Goal: Task Accomplishment & Management: Complete application form

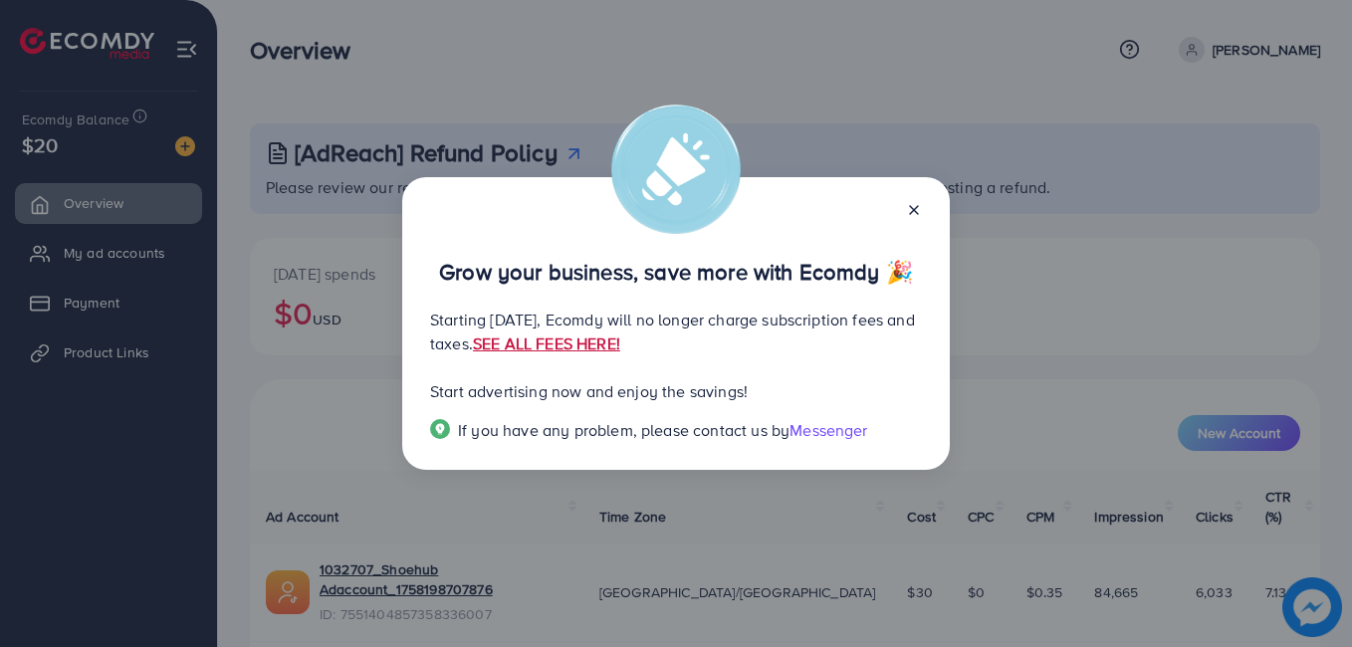
drag, startPoint x: 704, startPoint y: 340, endPoint x: 668, endPoint y: 348, distance: 36.7
click at [620, 348] on link "SEE ALL FEES HERE!" at bounding box center [546, 343] width 147 height 22
click at [906, 204] on div at bounding box center [906, 208] width 32 height 23
click at [928, 217] on div "Grow your business, save more with Ecomdy 🎉 Starting [DATE], Ecomdy will no lon…" at bounding box center [675, 323] width 547 height 293
click at [922, 211] on div "Grow your business, save more with Ecomdy 🎉 Starting [DATE], Ecomdy will no lon…" at bounding box center [675, 323] width 547 height 293
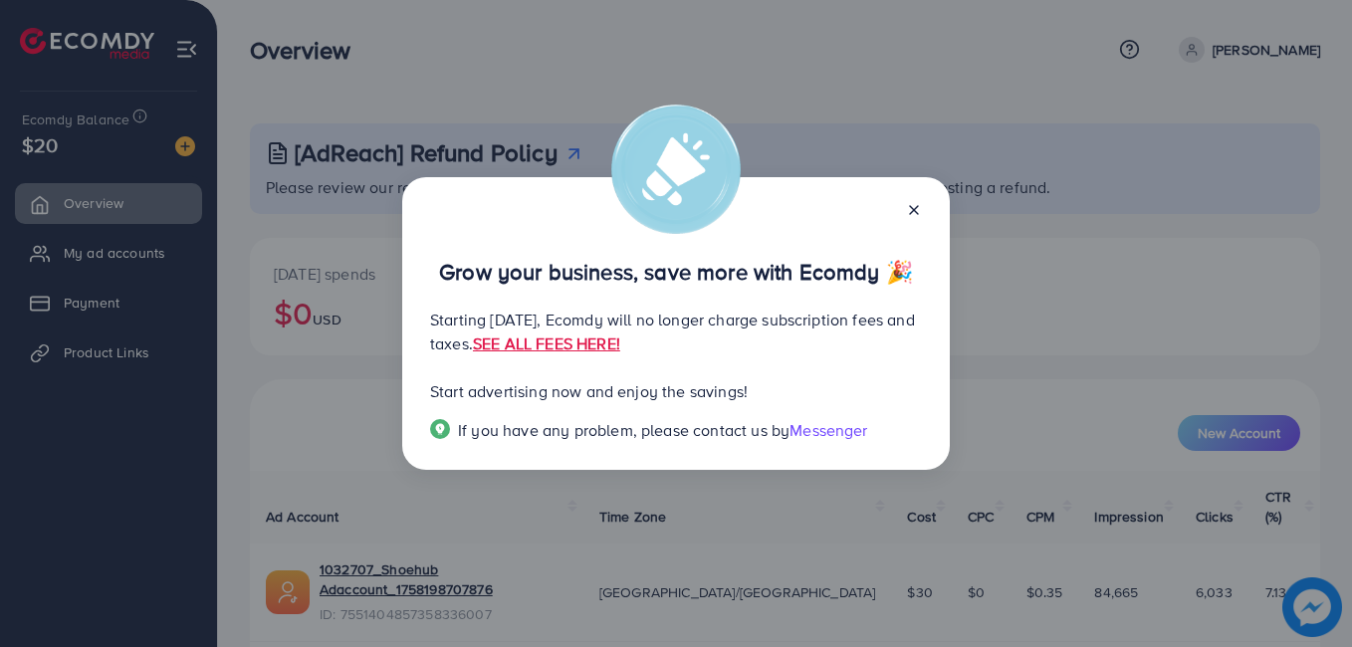
click at [916, 212] on line at bounding box center [914, 210] width 8 height 8
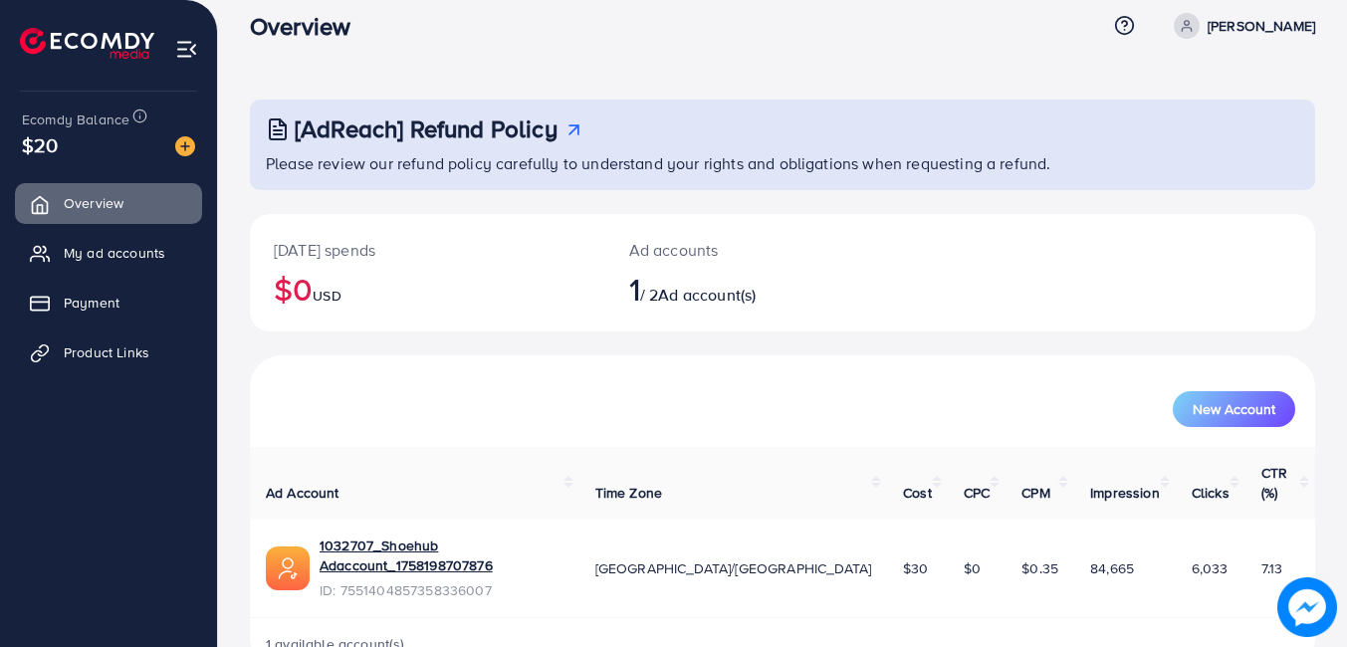
scroll to position [38, 0]
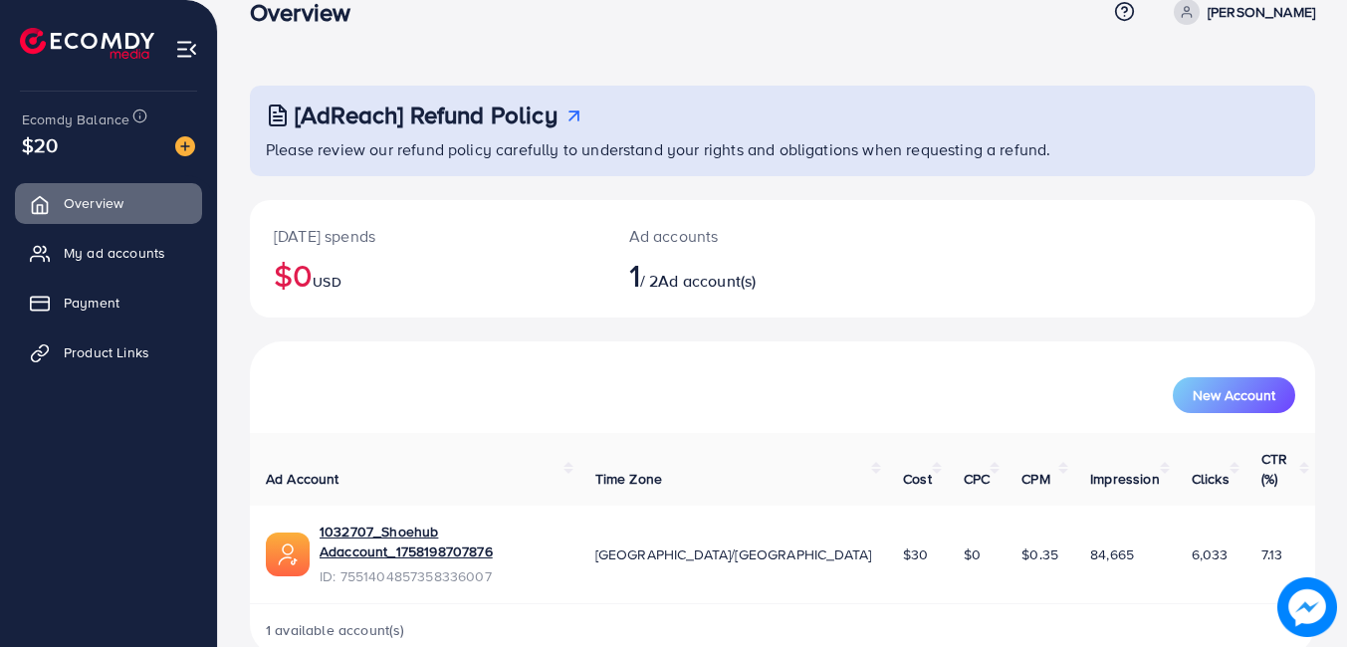
click at [71, 272] on link "My ad accounts" at bounding box center [108, 253] width 187 height 40
click at [77, 260] on span "My ad accounts" at bounding box center [120, 253] width 102 height 20
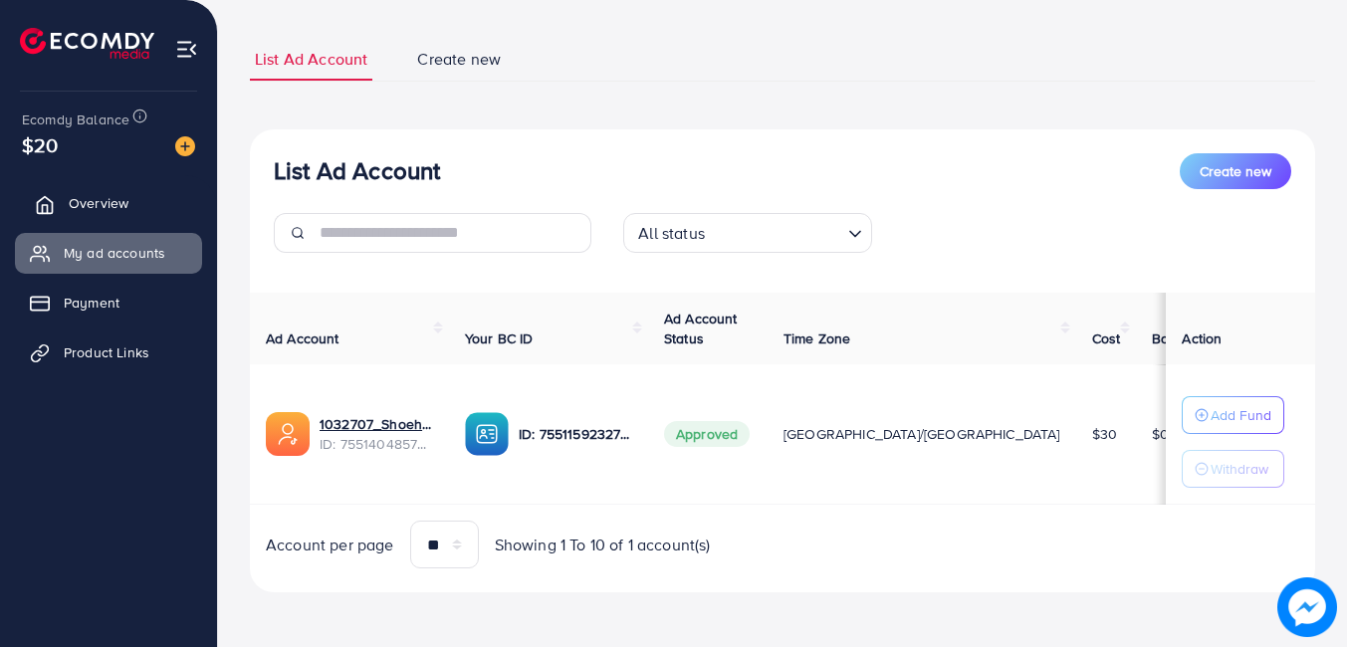
scroll to position [110, 0]
click at [100, 313] on span "Payment" at bounding box center [97, 303] width 56 height 20
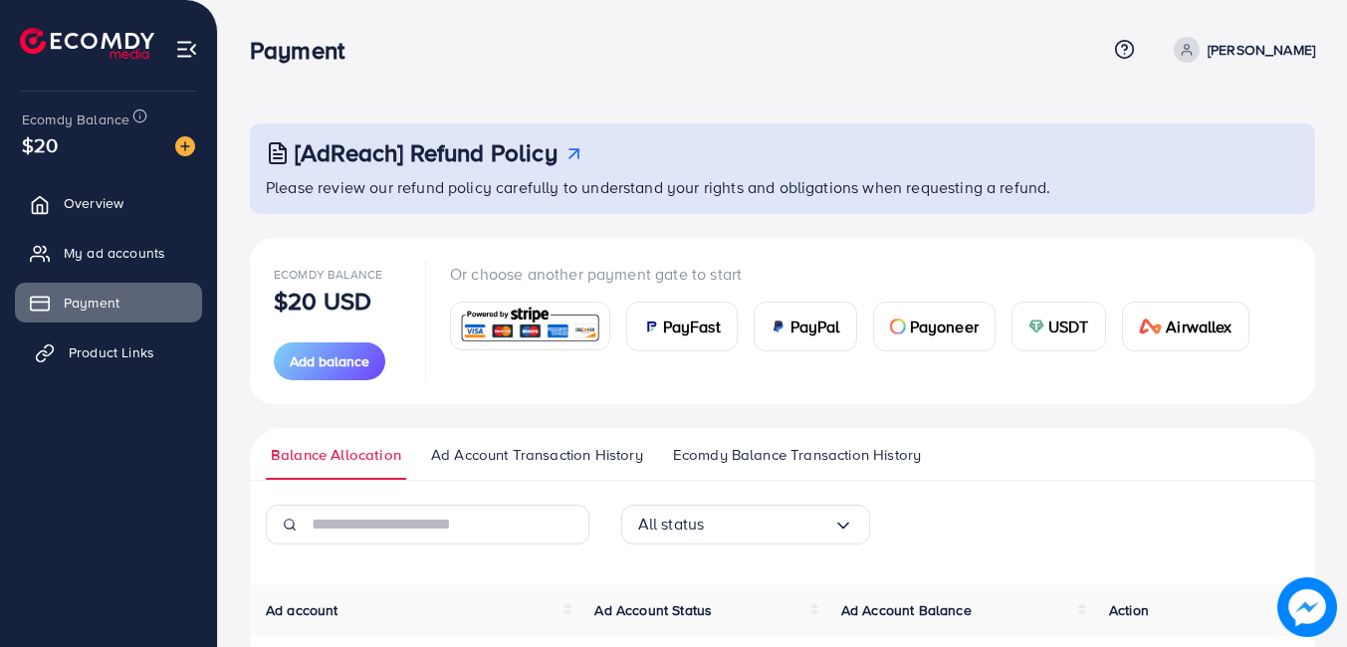
click at [133, 356] on span "Product Links" at bounding box center [112, 352] width 86 height 20
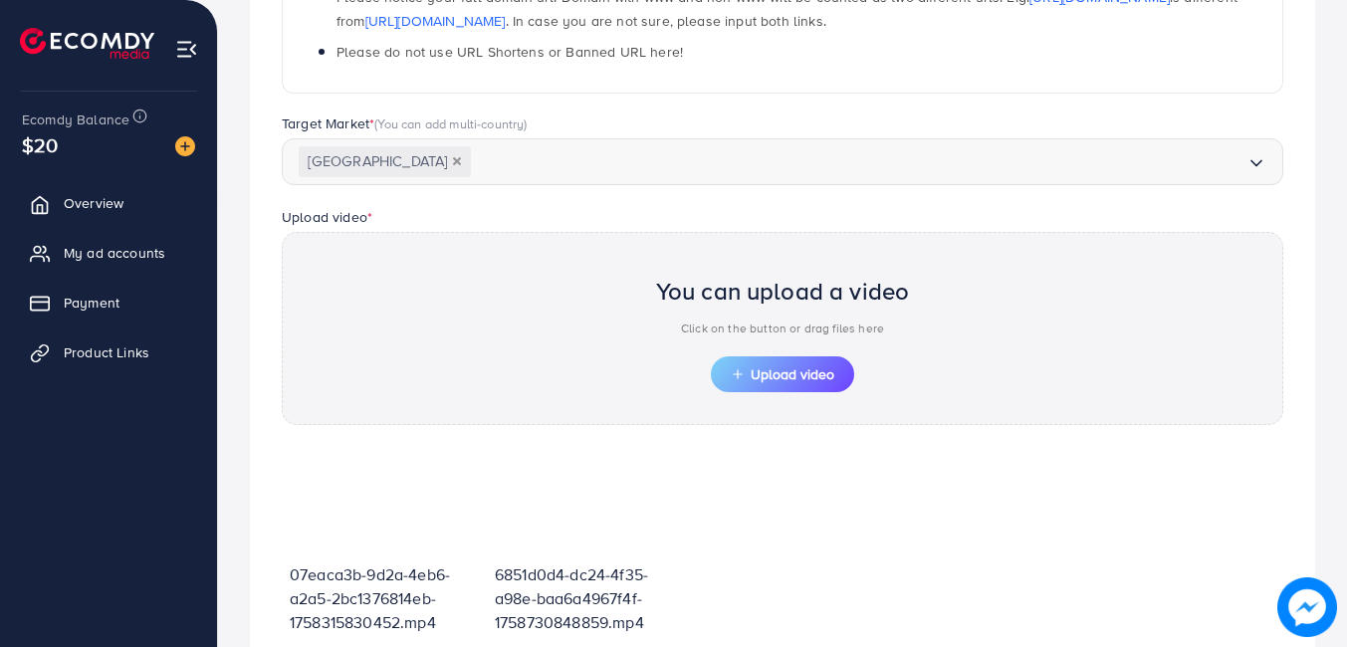
scroll to position [597, 0]
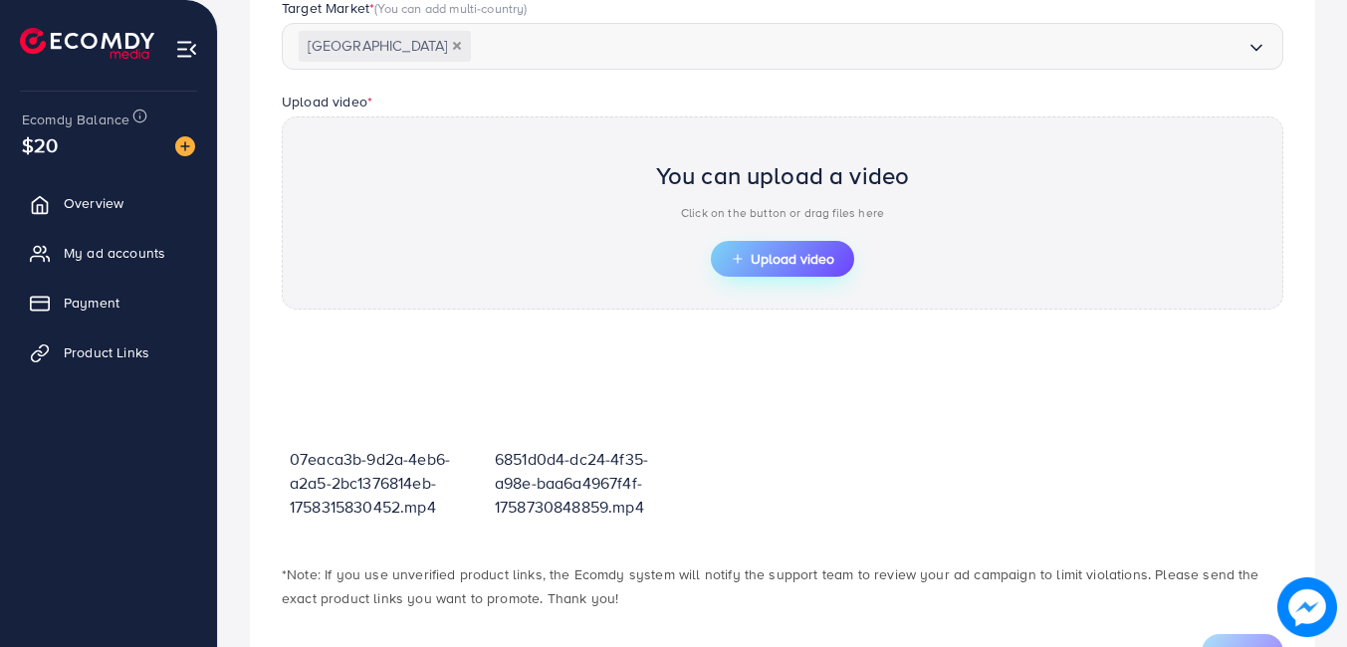
click at [821, 258] on span "Upload video" at bounding box center [783, 259] width 104 height 14
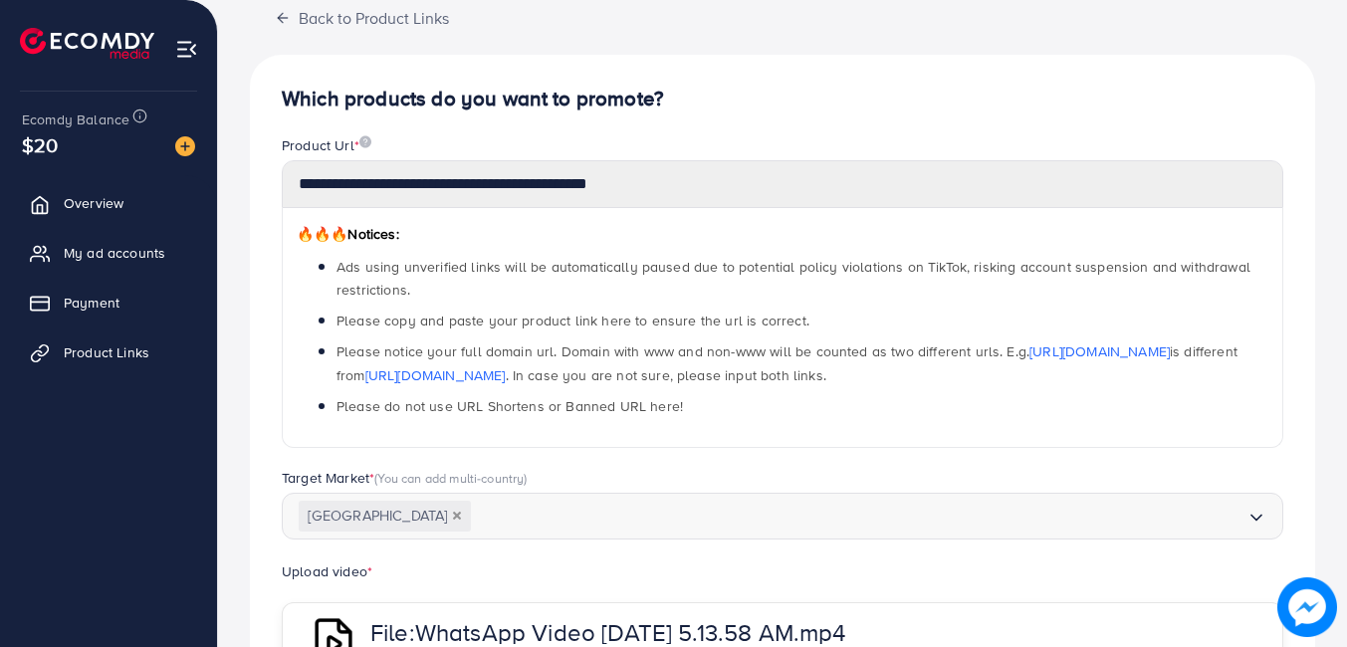
scroll to position [0, 0]
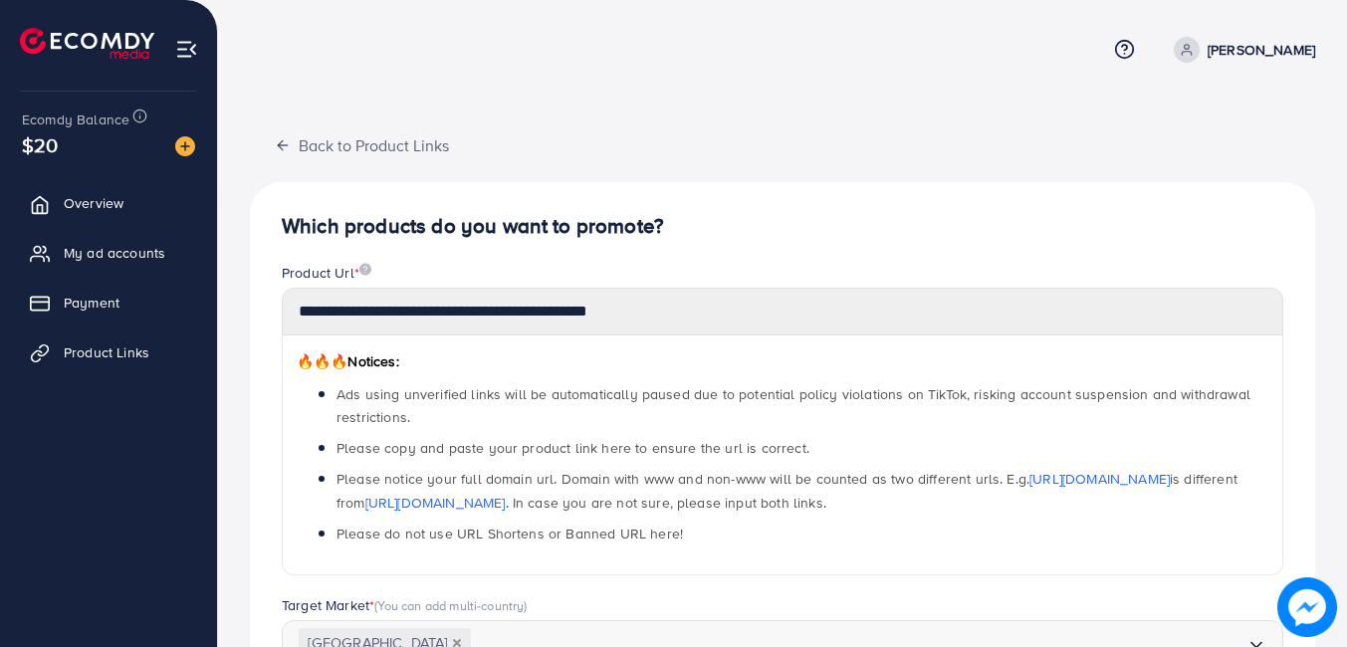
click at [290, 145] on icon "button" at bounding box center [283, 145] width 16 height 16
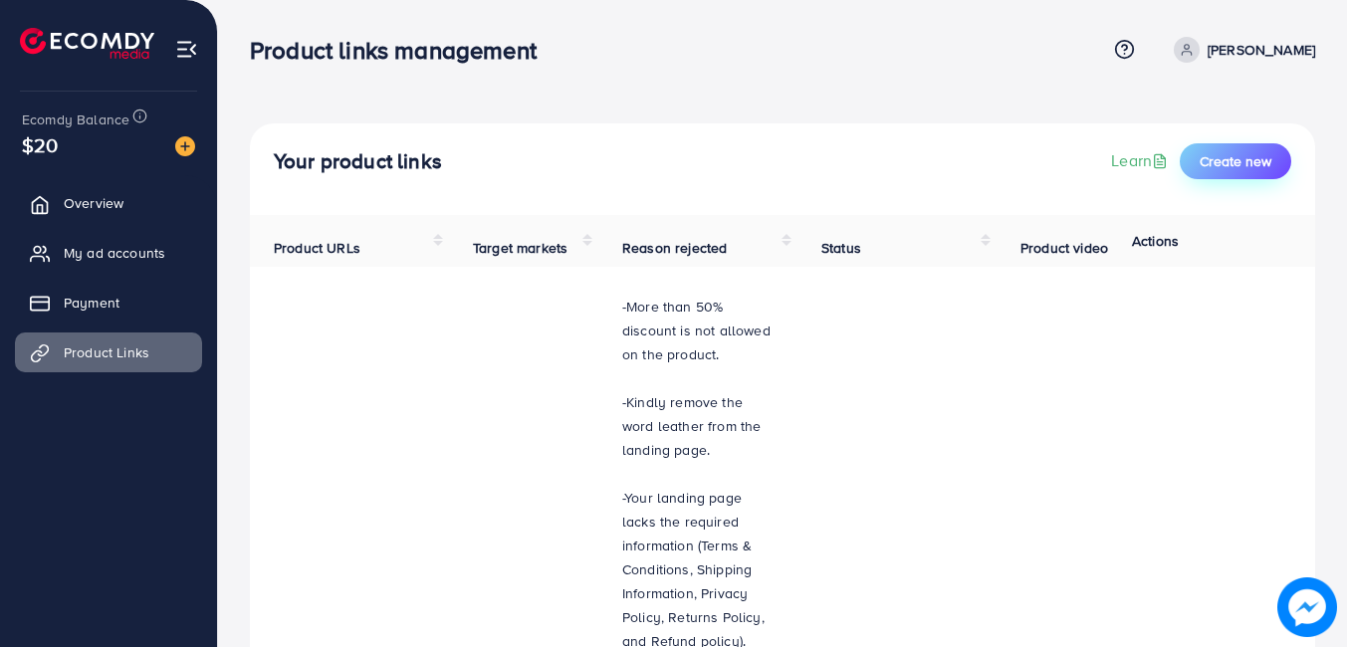
click at [1251, 162] on span "Create new" at bounding box center [1235, 161] width 72 height 20
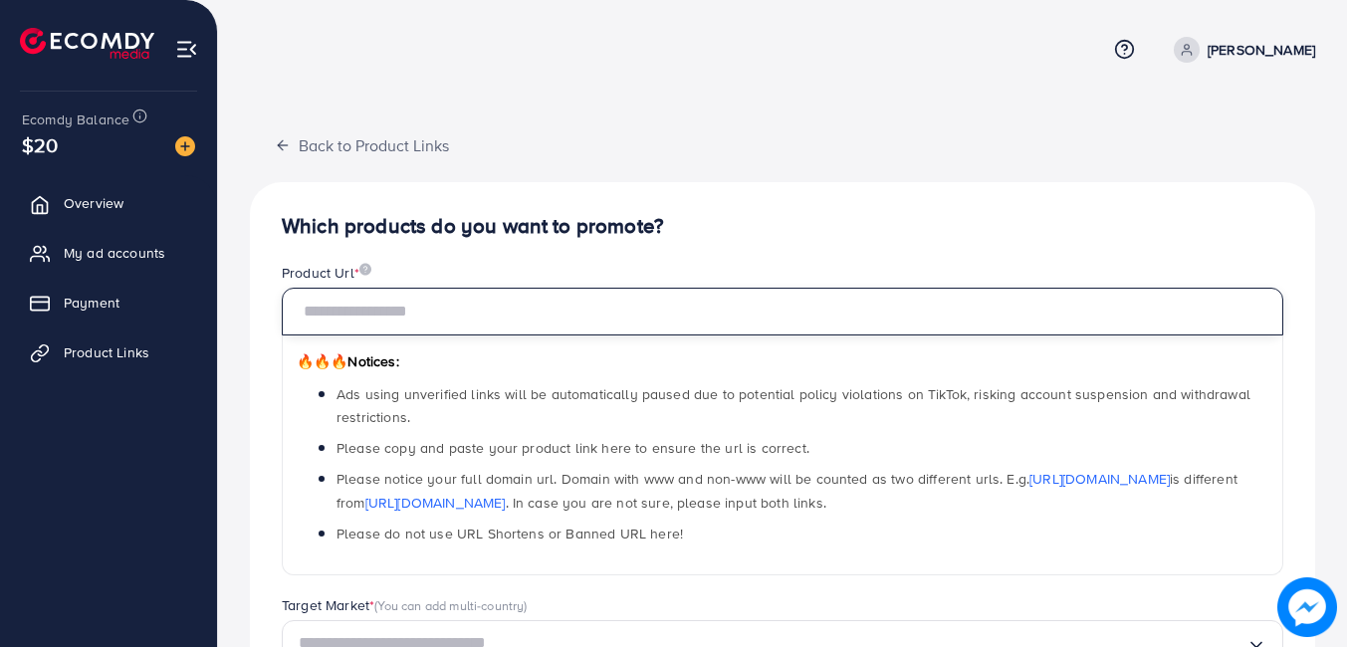
click at [634, 309] on input "text" at bounding box center [782, 312] width 1001 height 48
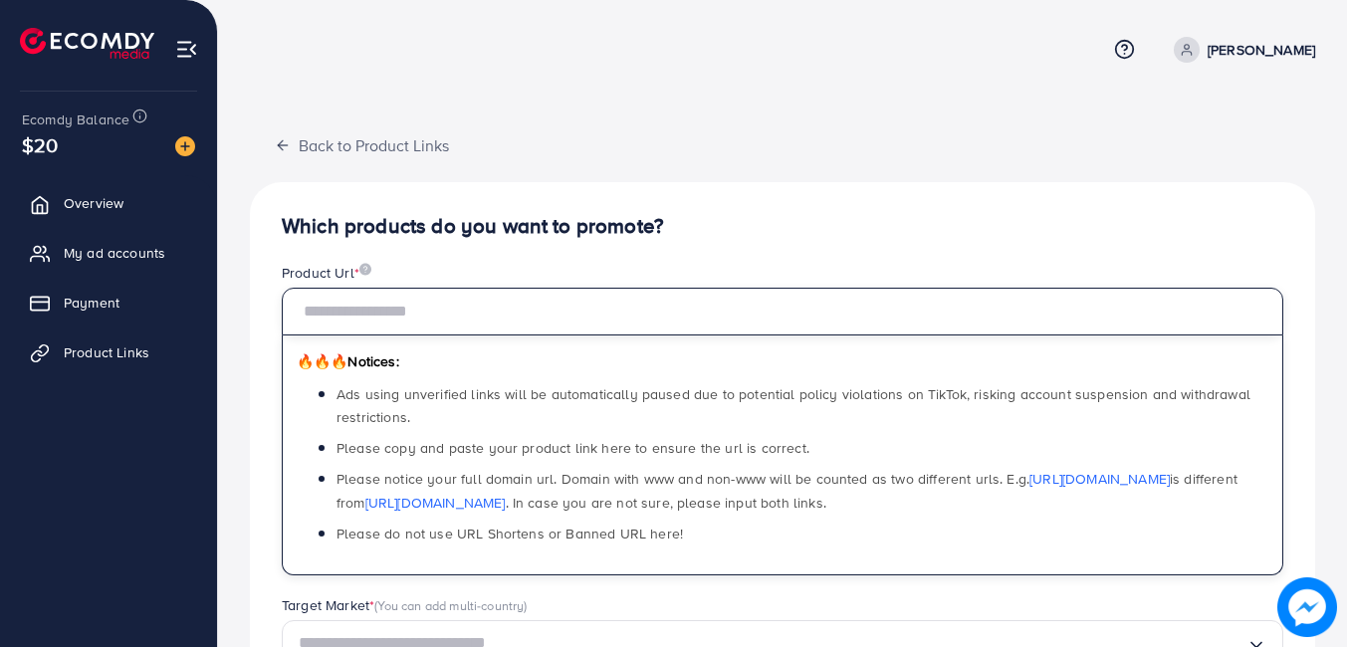
paste input "**********"
type input "**********"
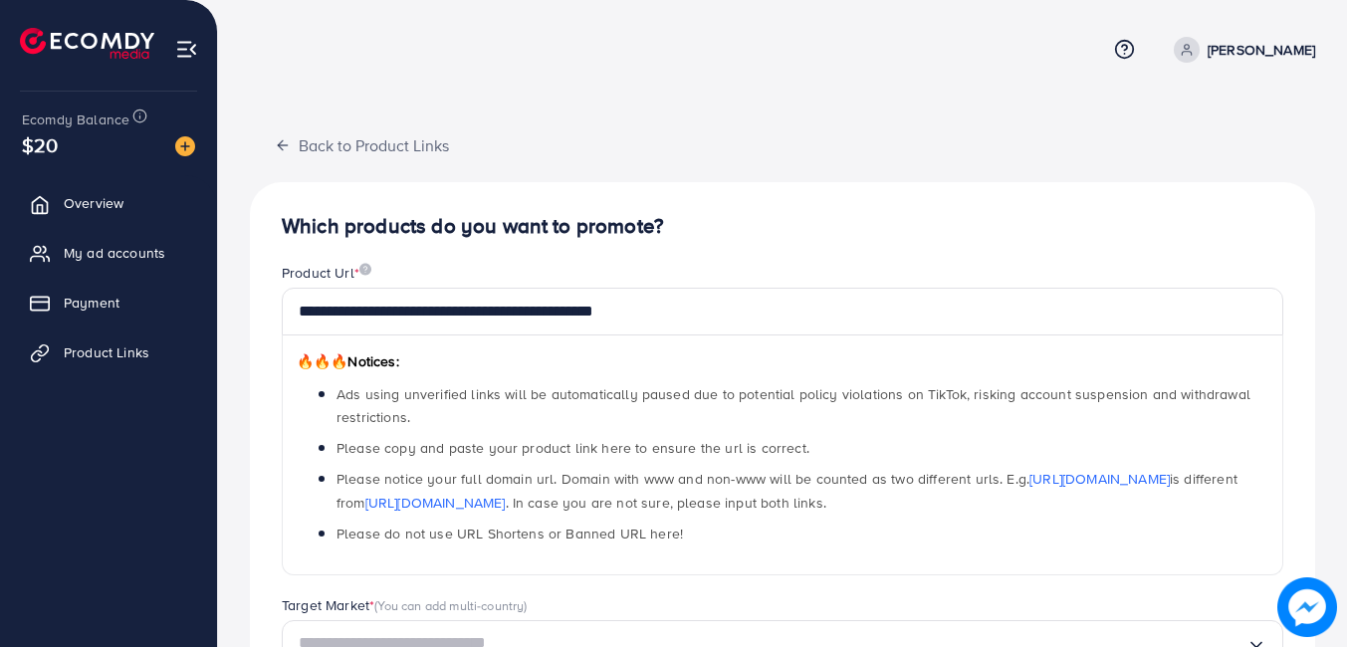
click at [741, 207] on div "**********" at bounding box center [782, 634] width 1065 height 904
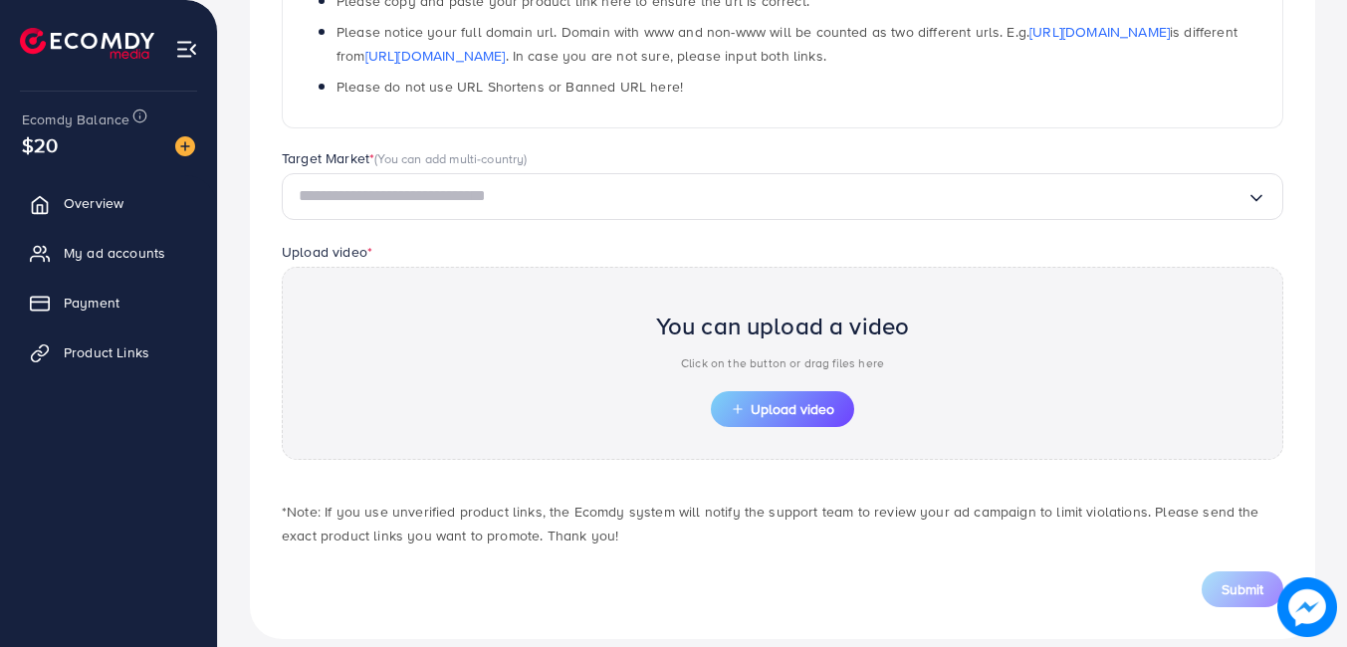
scroll to position [471, 0]
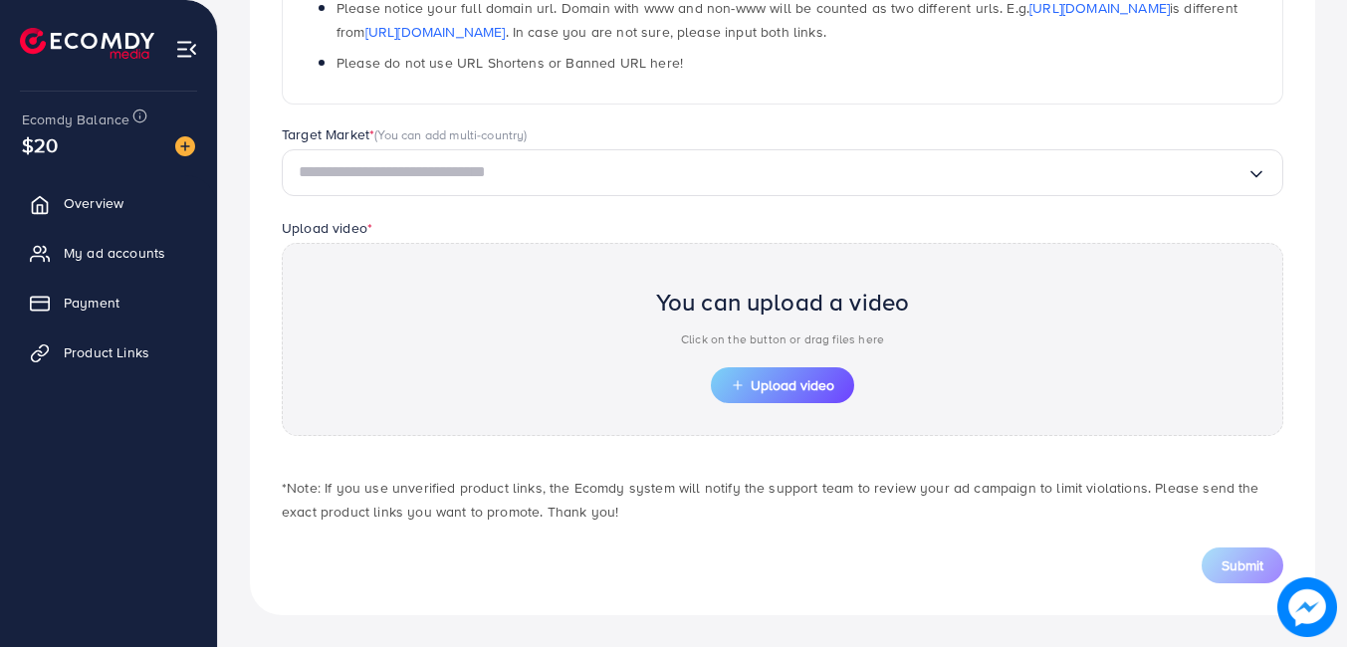
click at [589, 190] on div "Loading..." at bounding box center [782, 172] width 1001 height 47
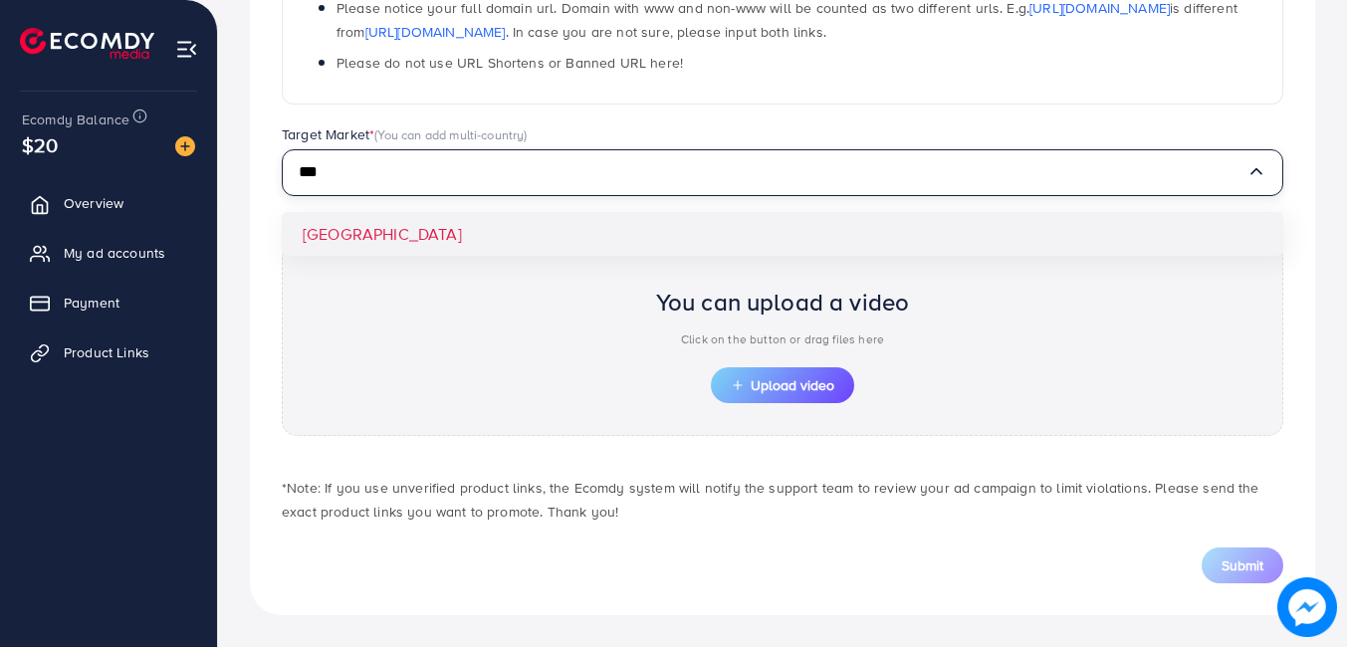
type input "***"
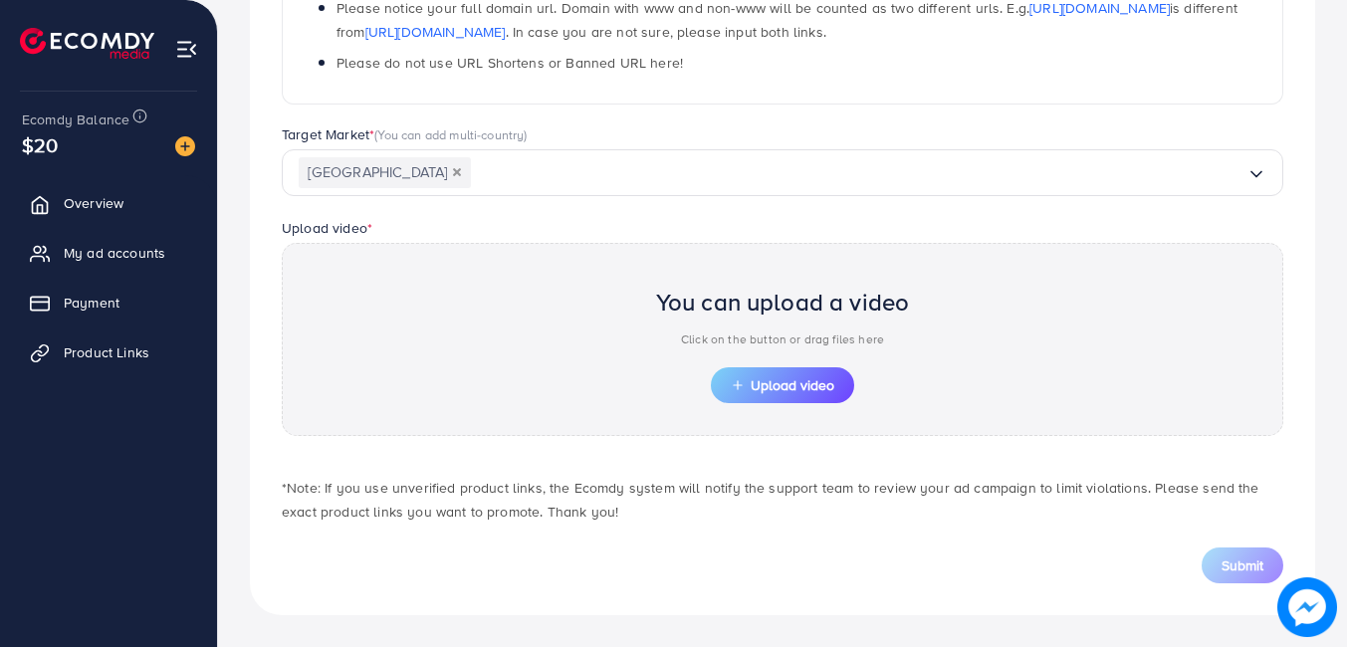
click at [630, 240] on div "**********" at bounding box center [782, 163] width 1065 height 904
click at [805, 401] on button "Upload video" at bounding box center [782, 385] width 143 height 36
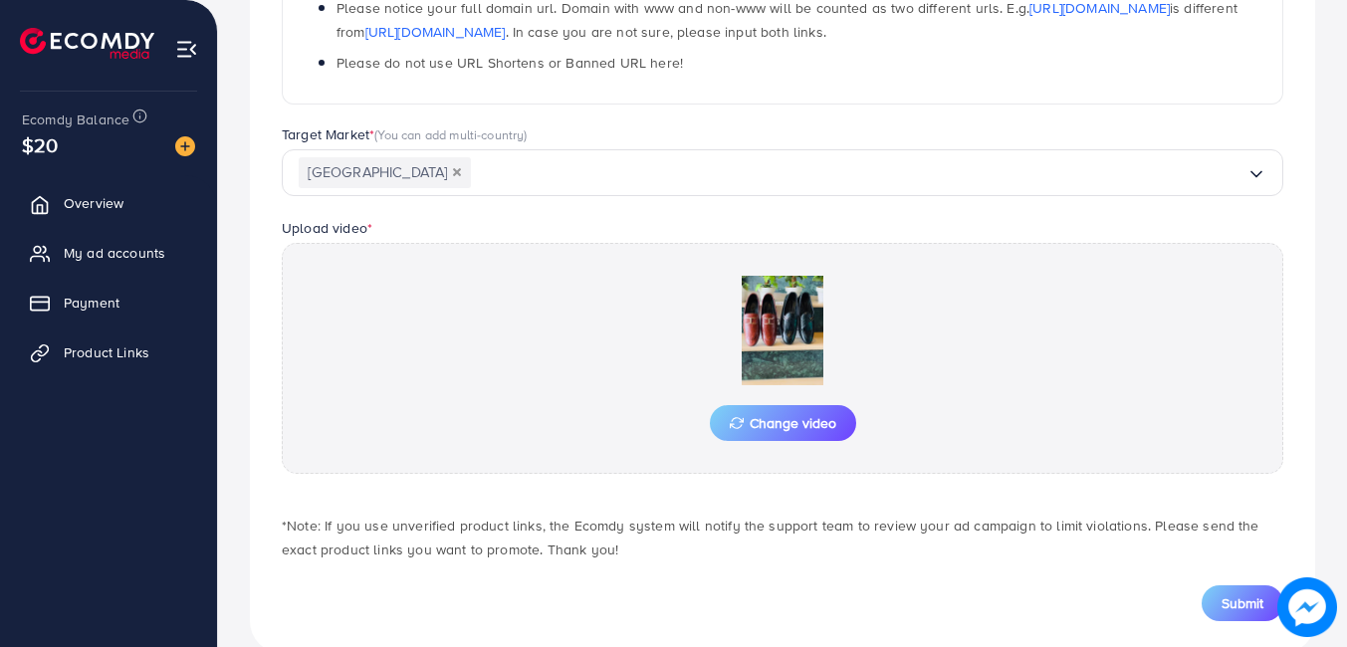
scroll to position [509, 0]
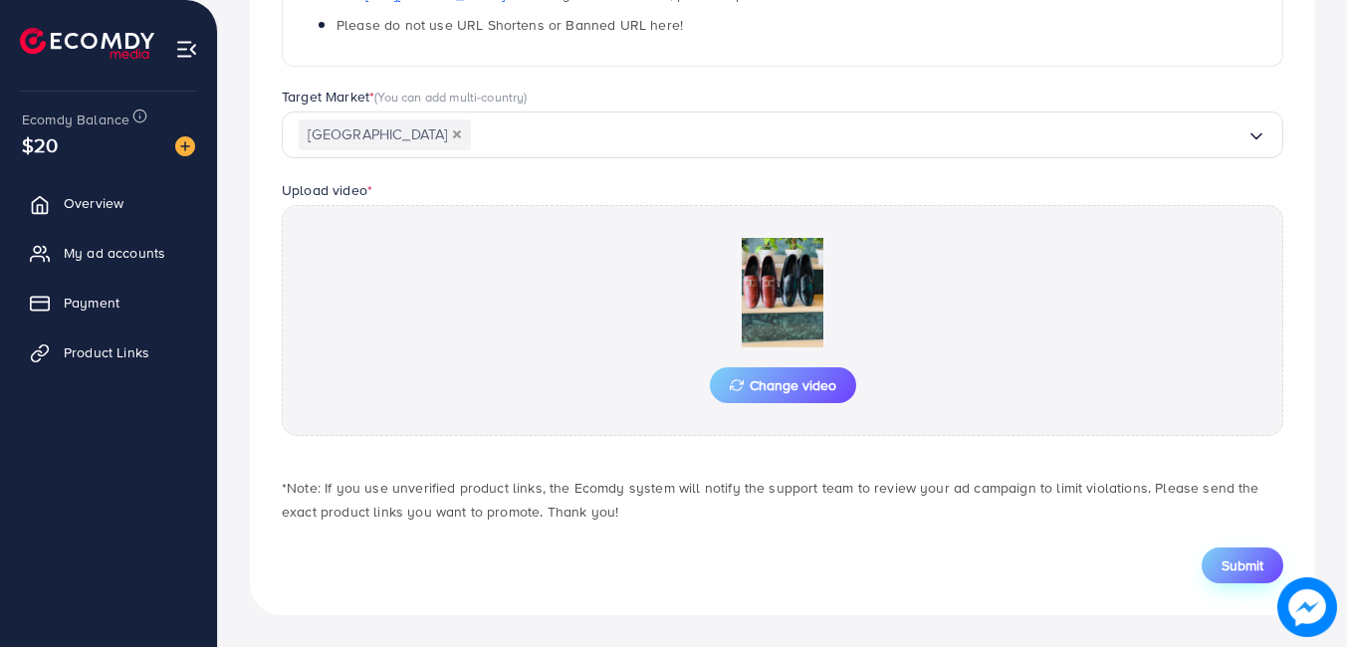
click at [1238, 553] on button "Submit" at bounding box center [1242, 565] width 82 height 36
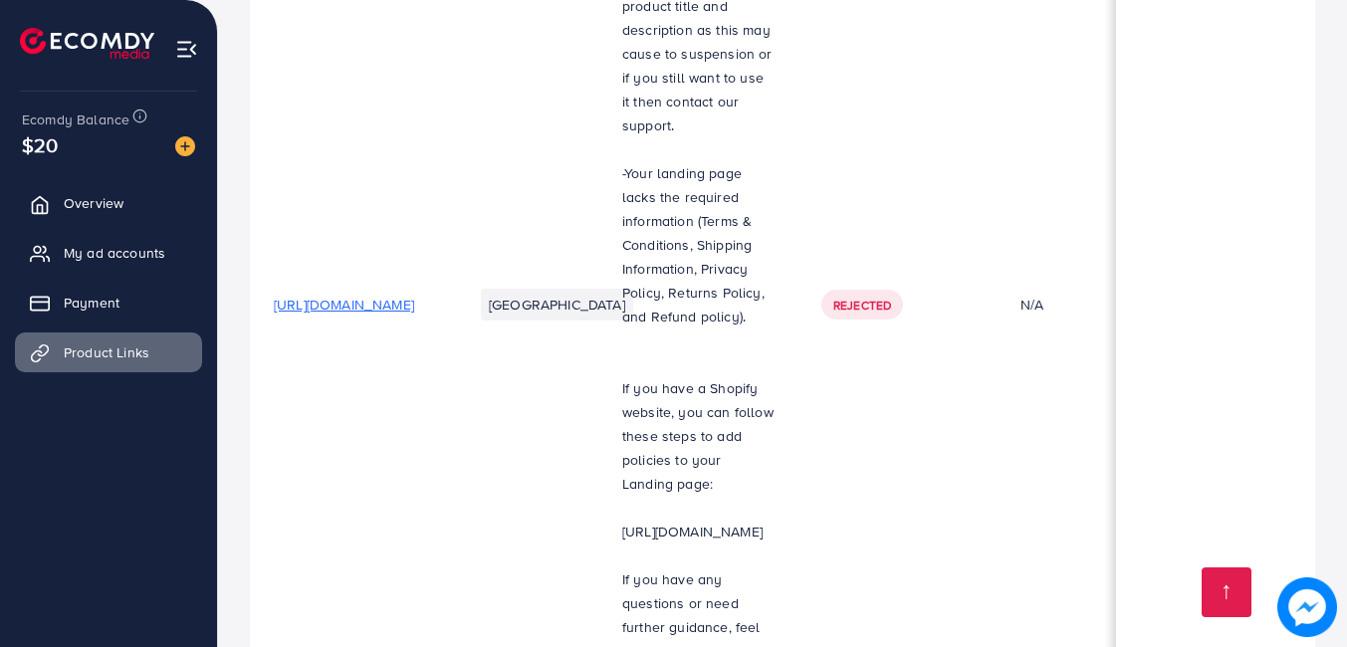
scroll to position [1219, 0]
